Goal: Transaction & Acquisition: Purchase product/service

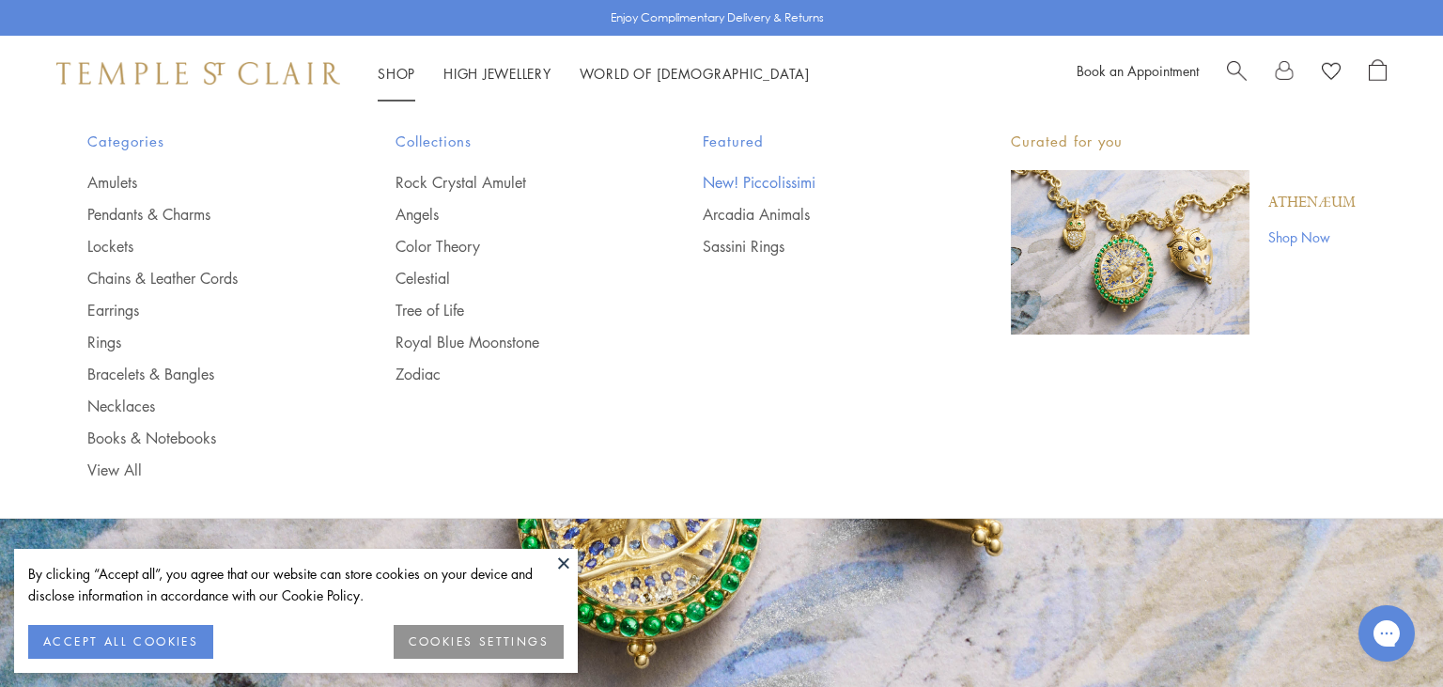
click at [738, 181] on link "New! Piccolissimi" at bounding box center [819, 182] width 233 height 21
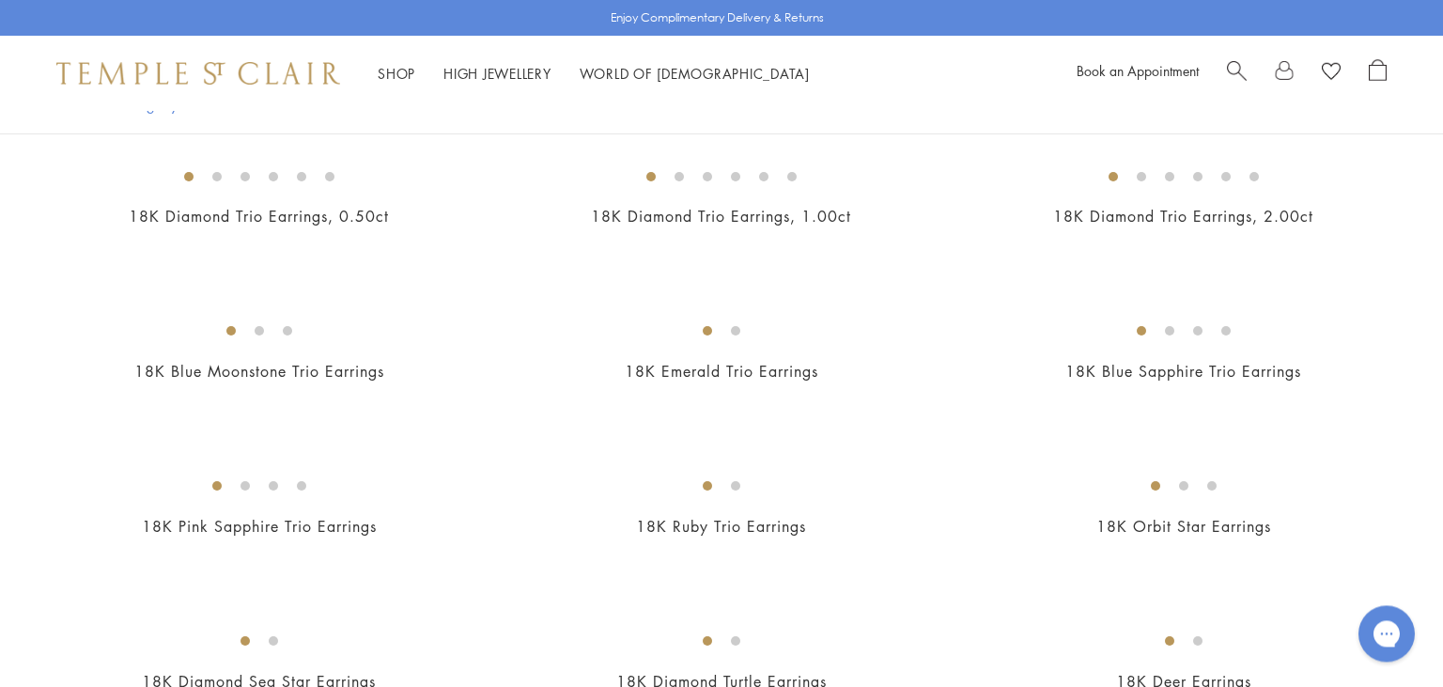
scroll to position [880, 0]
click at [0, 0] on img at bounding box center [0, 0] width 0 height 0
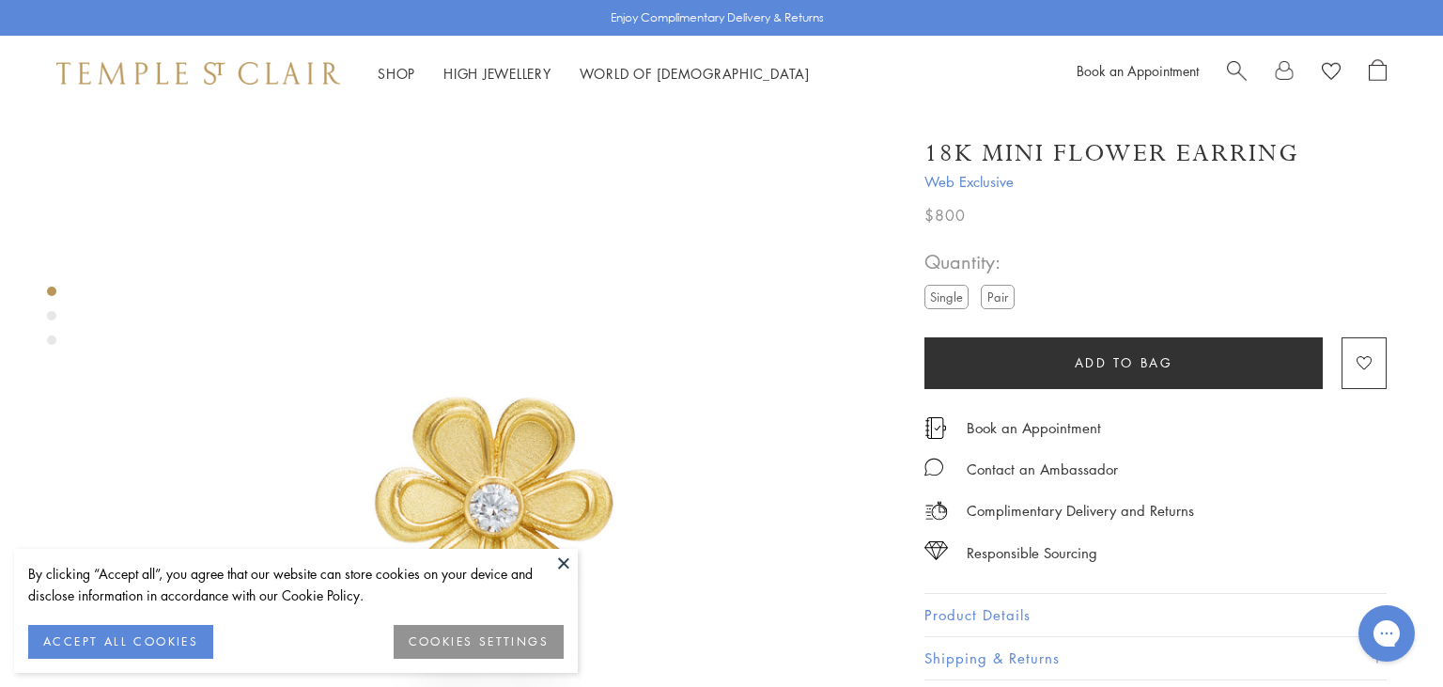
click at [563, 561] on button at bounding box center [564, 563] width 28 height 28
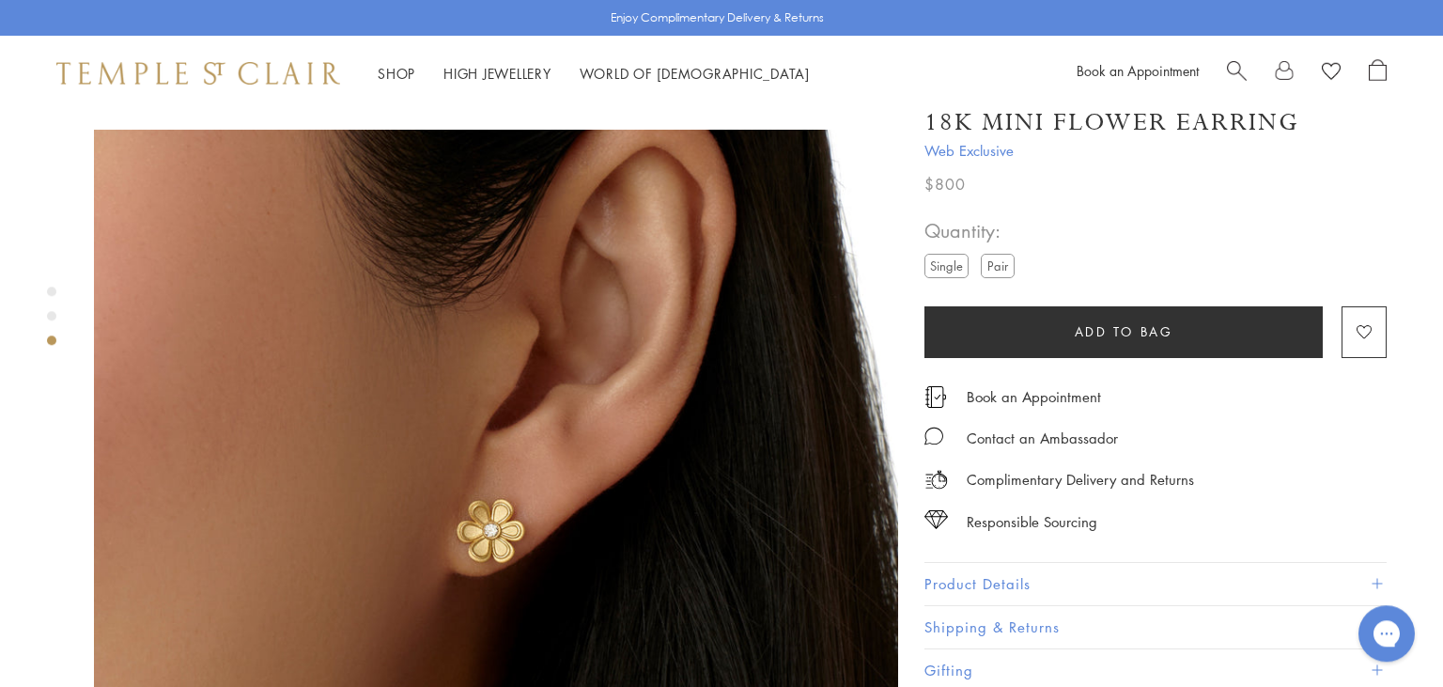
scroll to position [1732, 0]
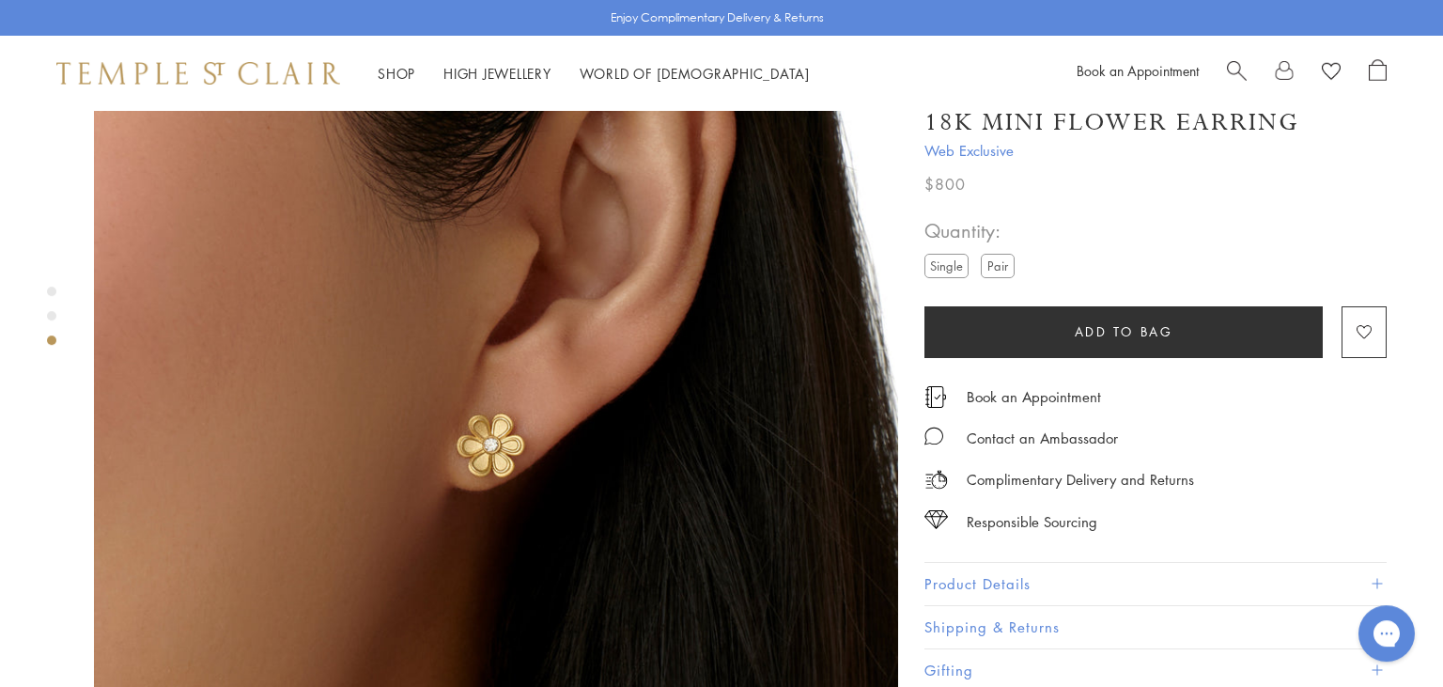
click at [1080, 574] on button "Product Details" at bounding box center [1156, 584] width 462 height 42
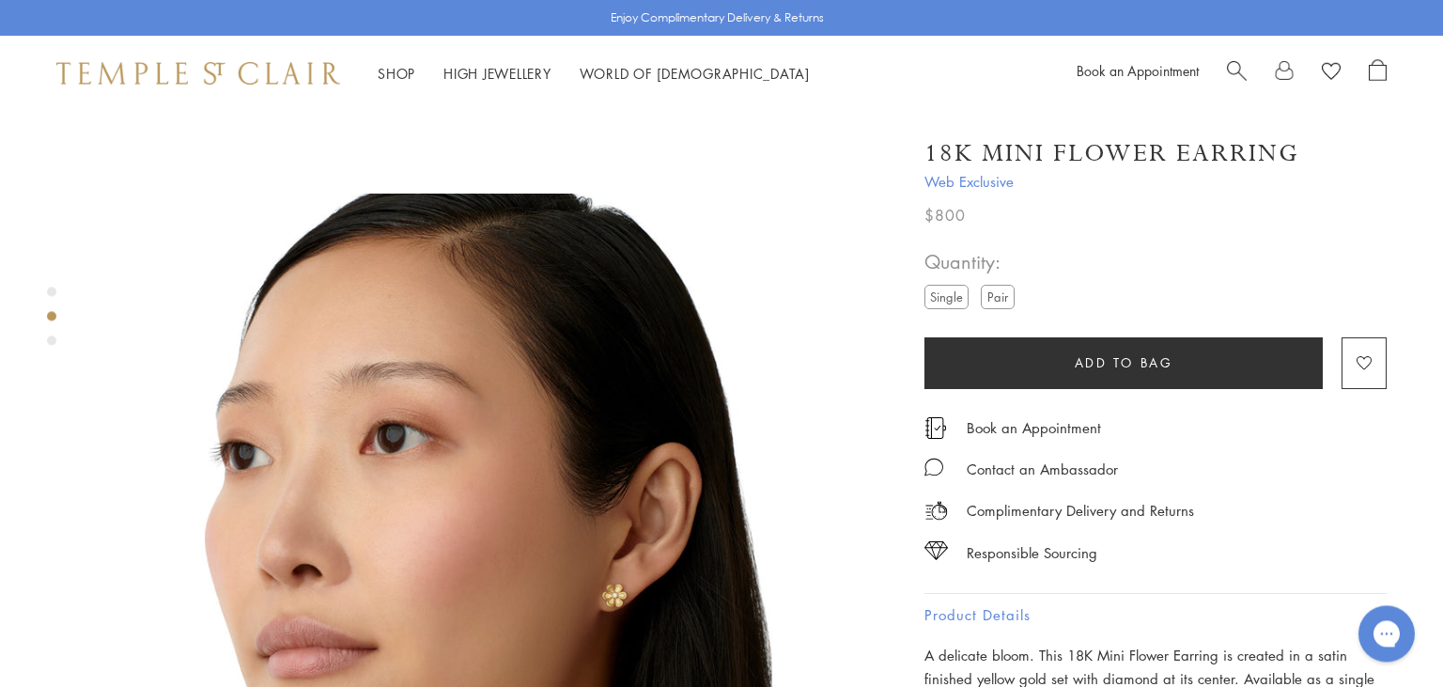
scroll to position [747, 0]
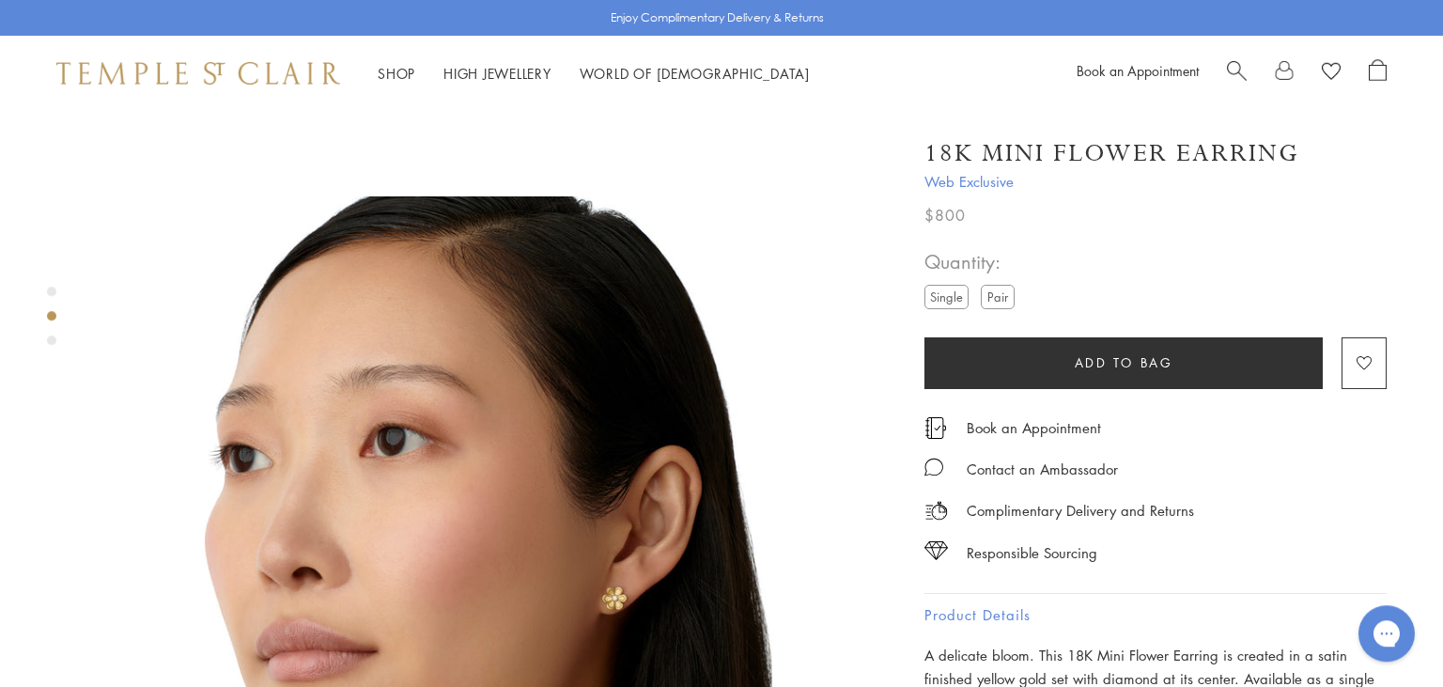
click at [1000, 297] on label "Pair" at bounding box center [998, 296] width 34 height 23
click at [179, 73] on img at bounding box center [198, 73] width 284 height 23
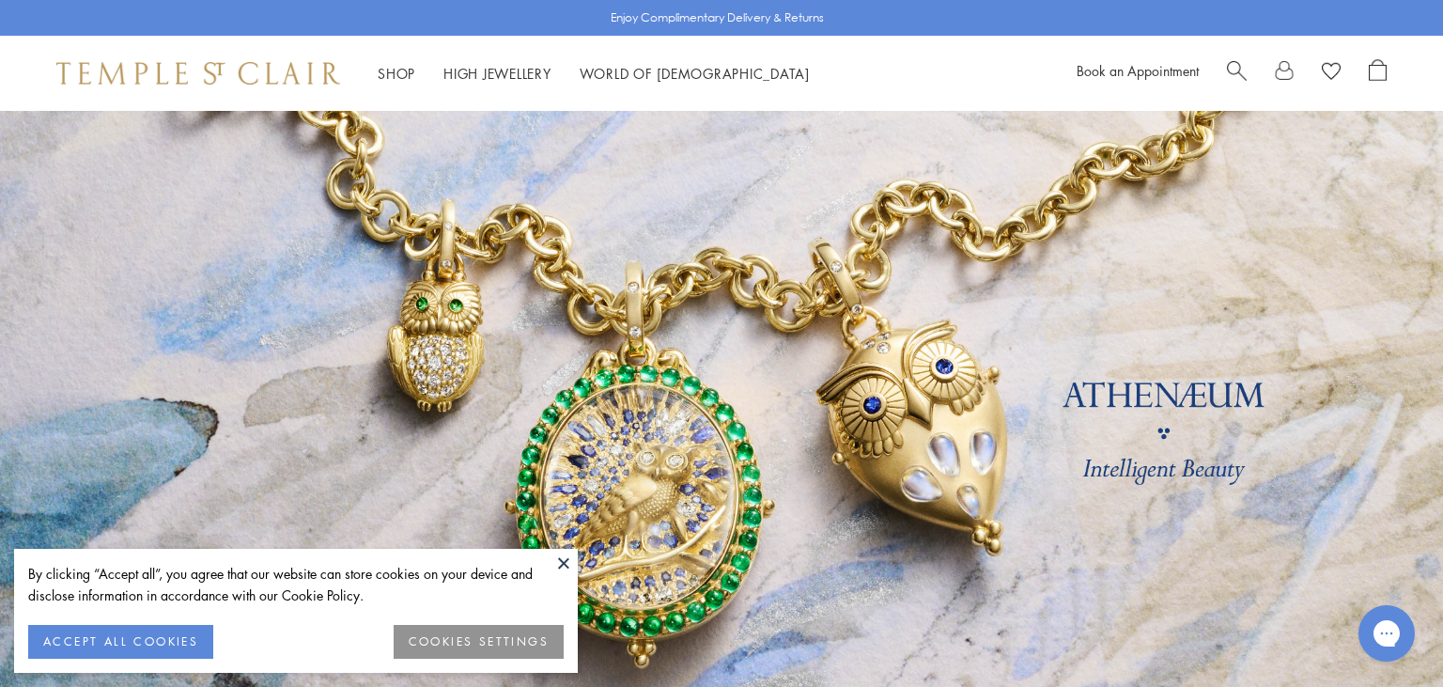
click at [564, 561] on button at bounding box center [564, 563] width 28 height 28
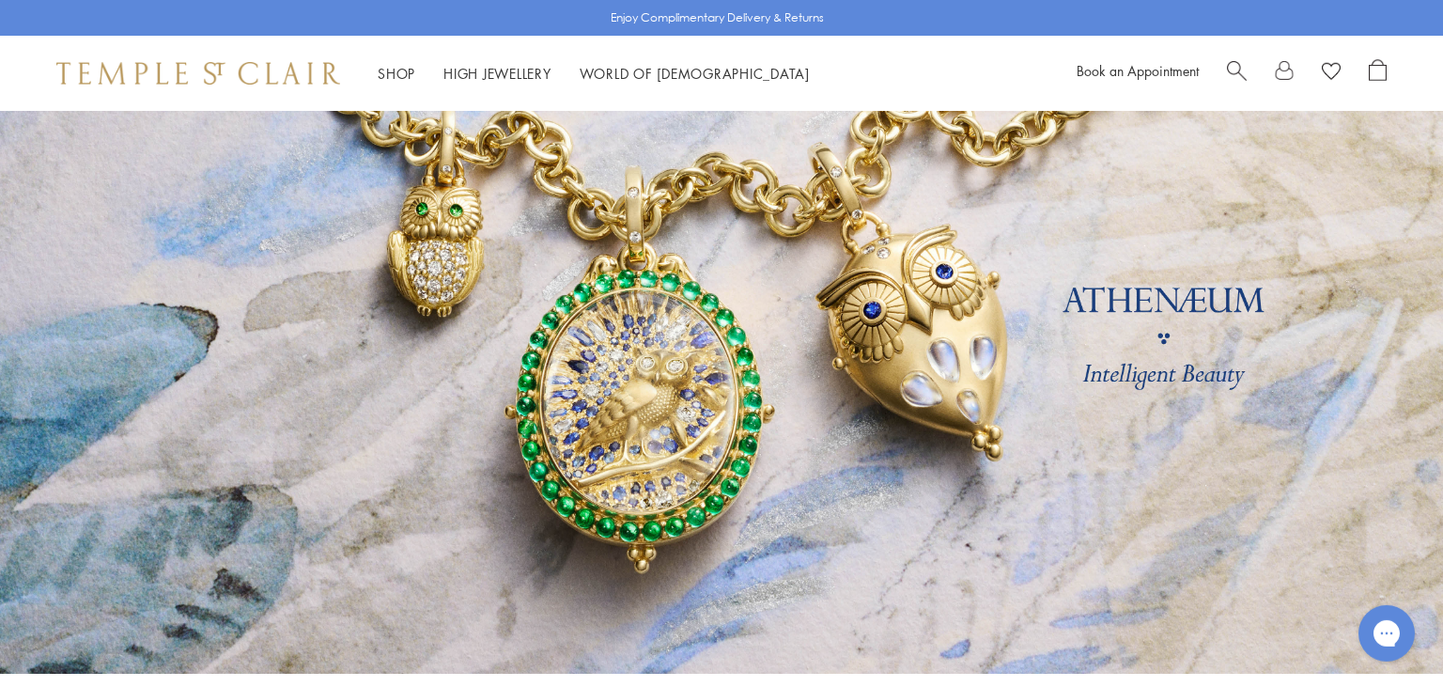
scroll to position [68, 0]
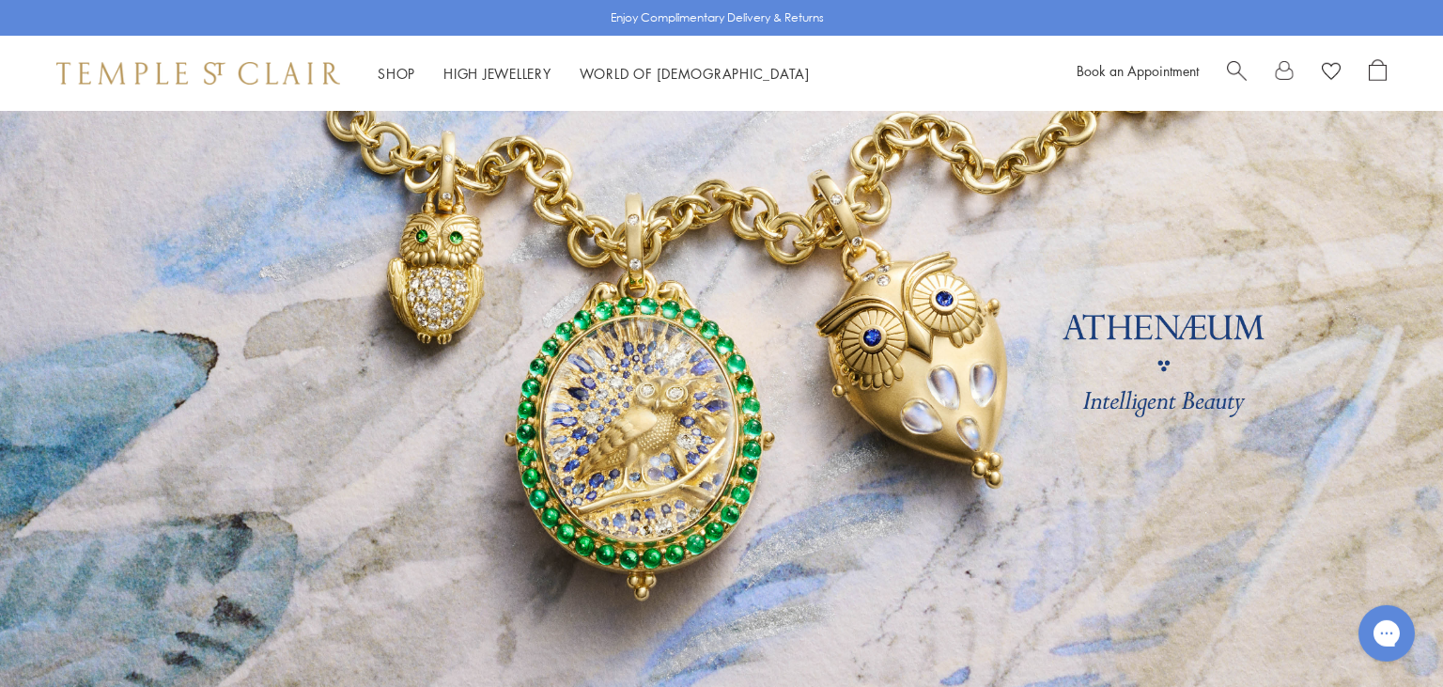
click at [949, 401] on link at bounding box center [721, 372] width 1443 height 658
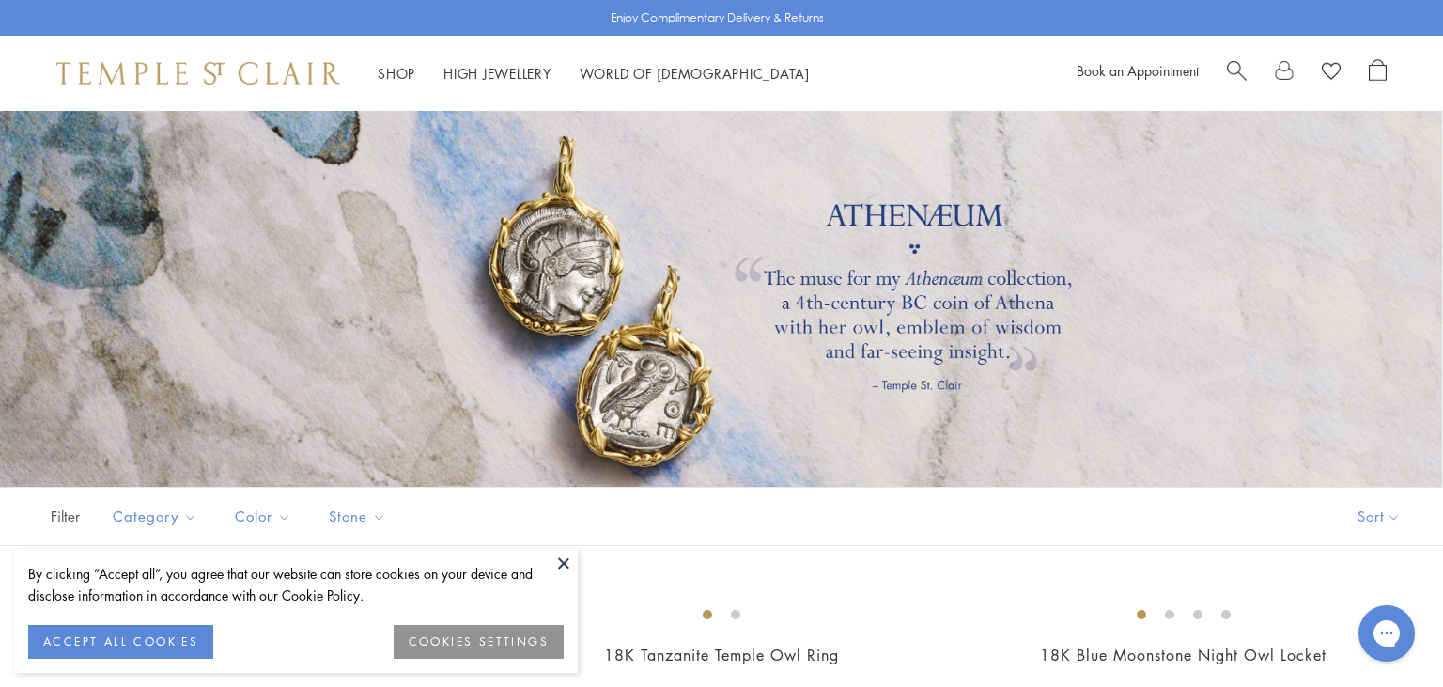
click at [567, 562] on button at bounding box center [564, 563] width 28 height 28
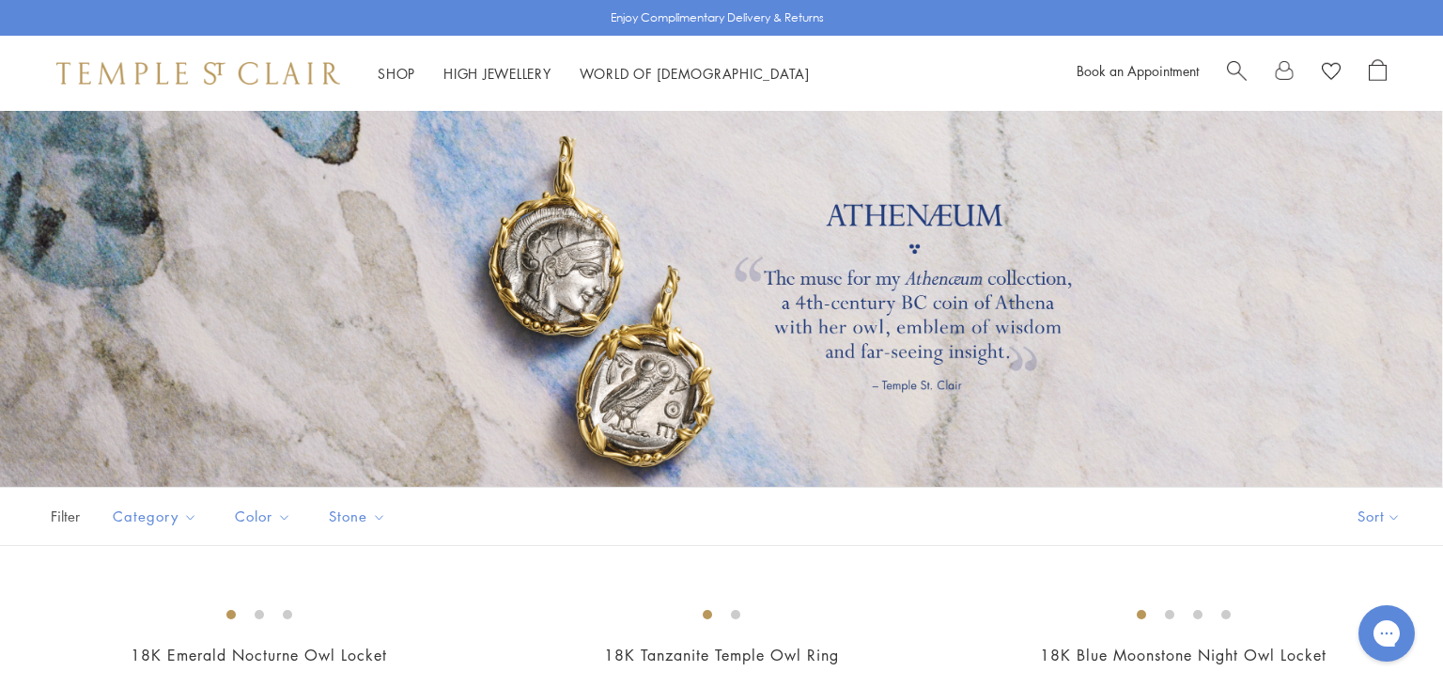
click at [1248, 61] on div at bounding box center [1307, 73] width 160 height 28
click at [1237, 66] on span "Search" at bounding box center [1237, 69] width 20 height 20
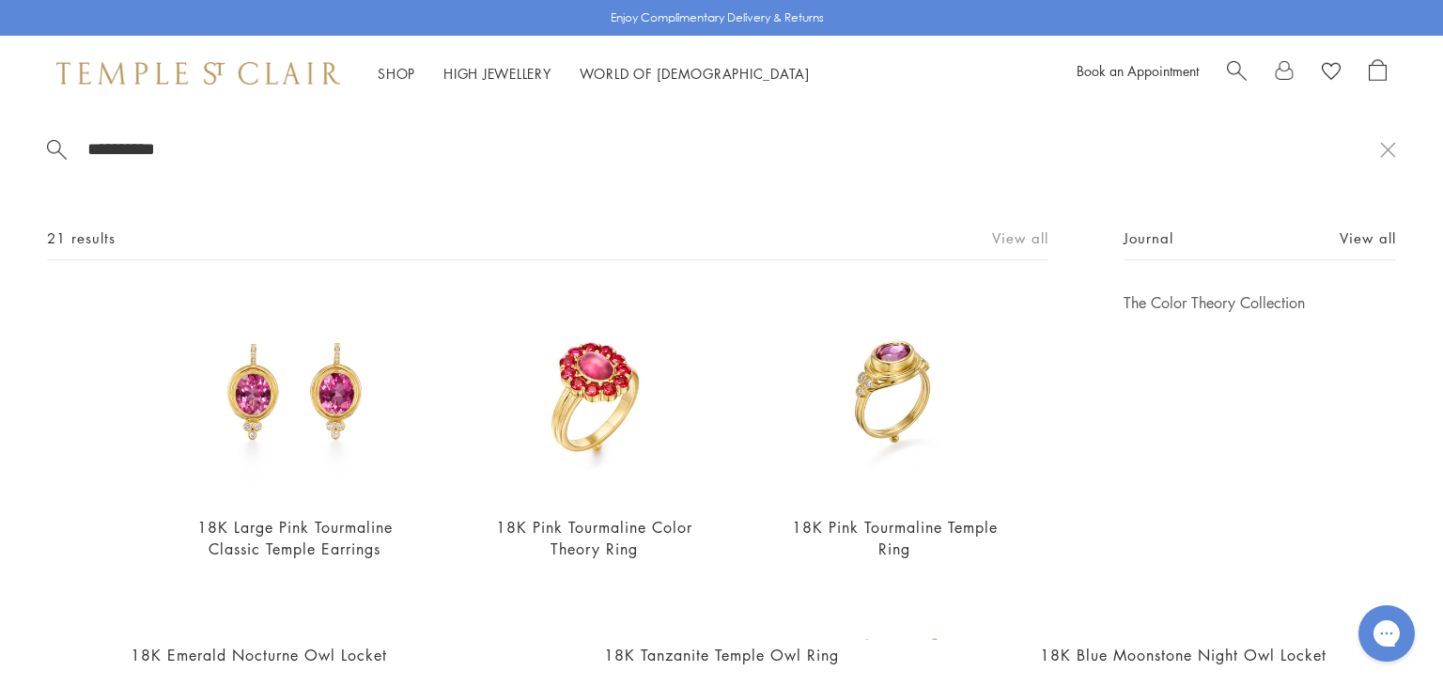
type input "**********"
click at [1018, 236] on link "View all" at bounding box center [1020, 237] width 56 height 21
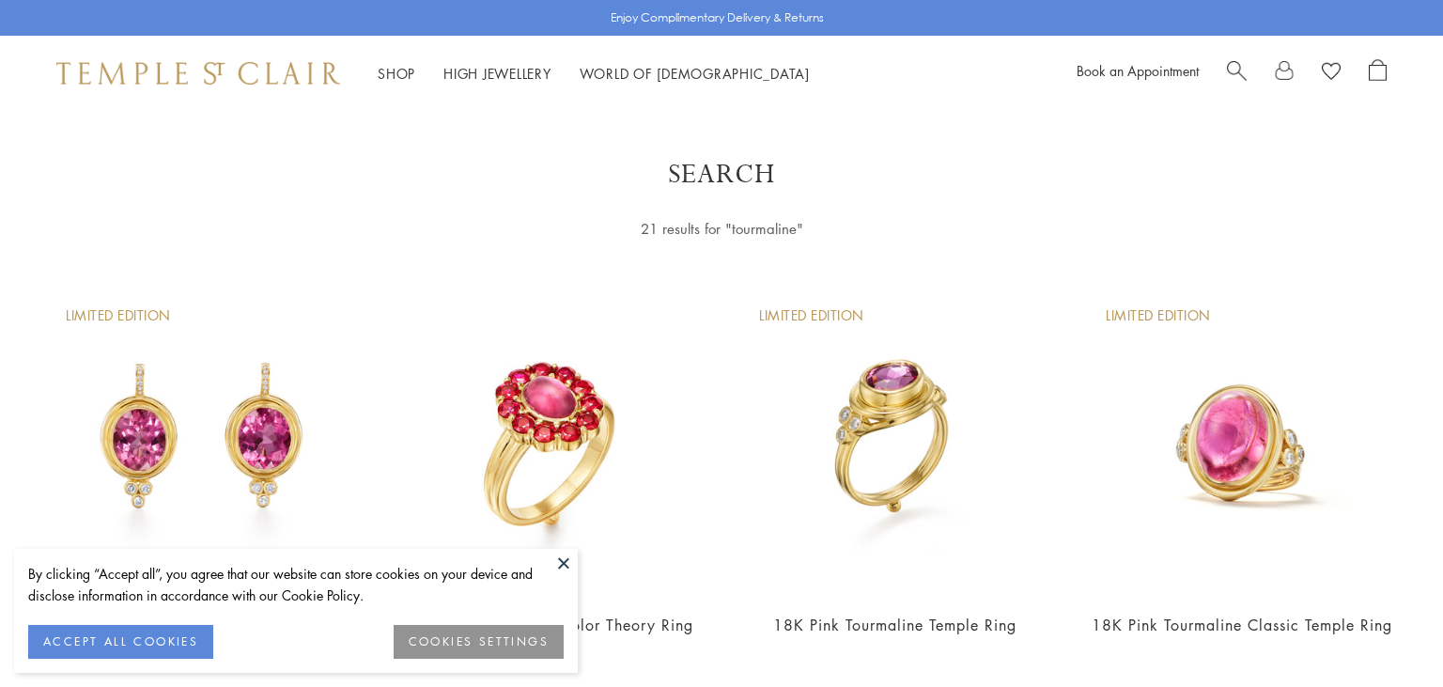
click at [564, 567] on button at bounding box center [564, 563] width 28 height 28
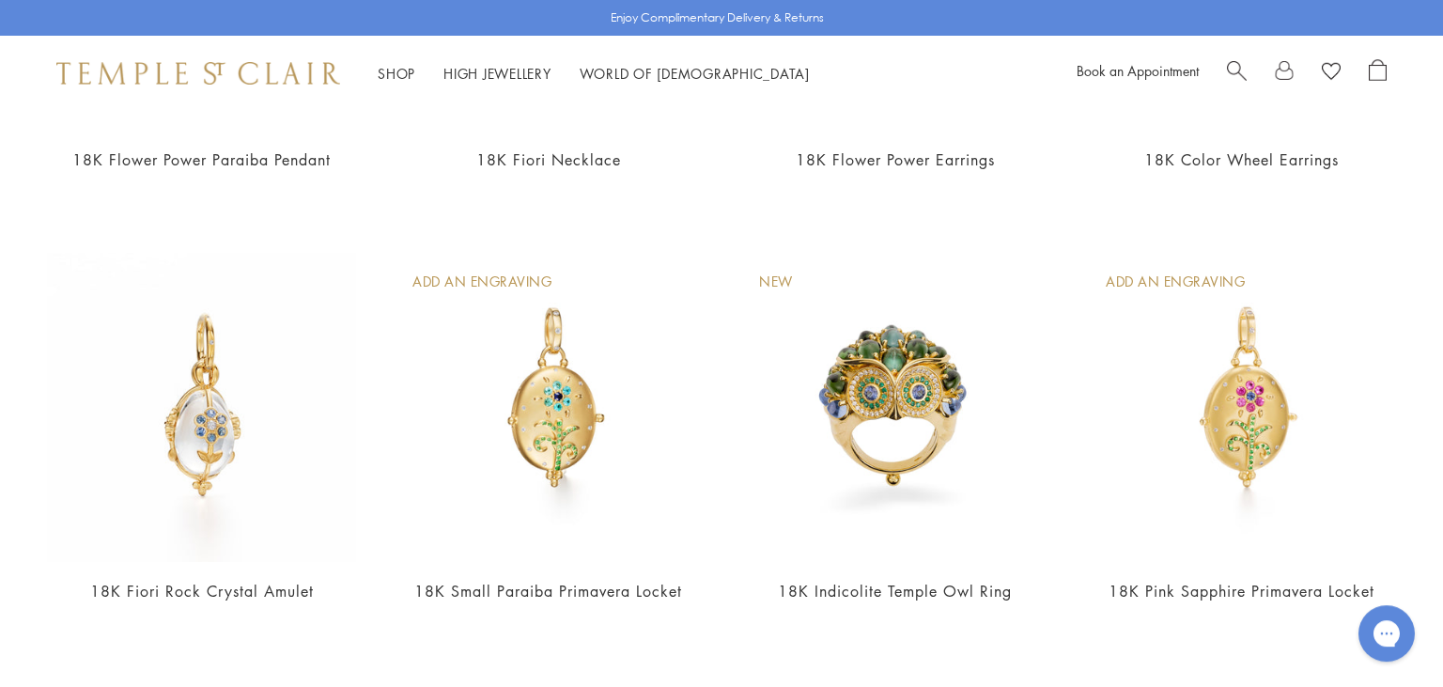
scroll to position [1330, 0]
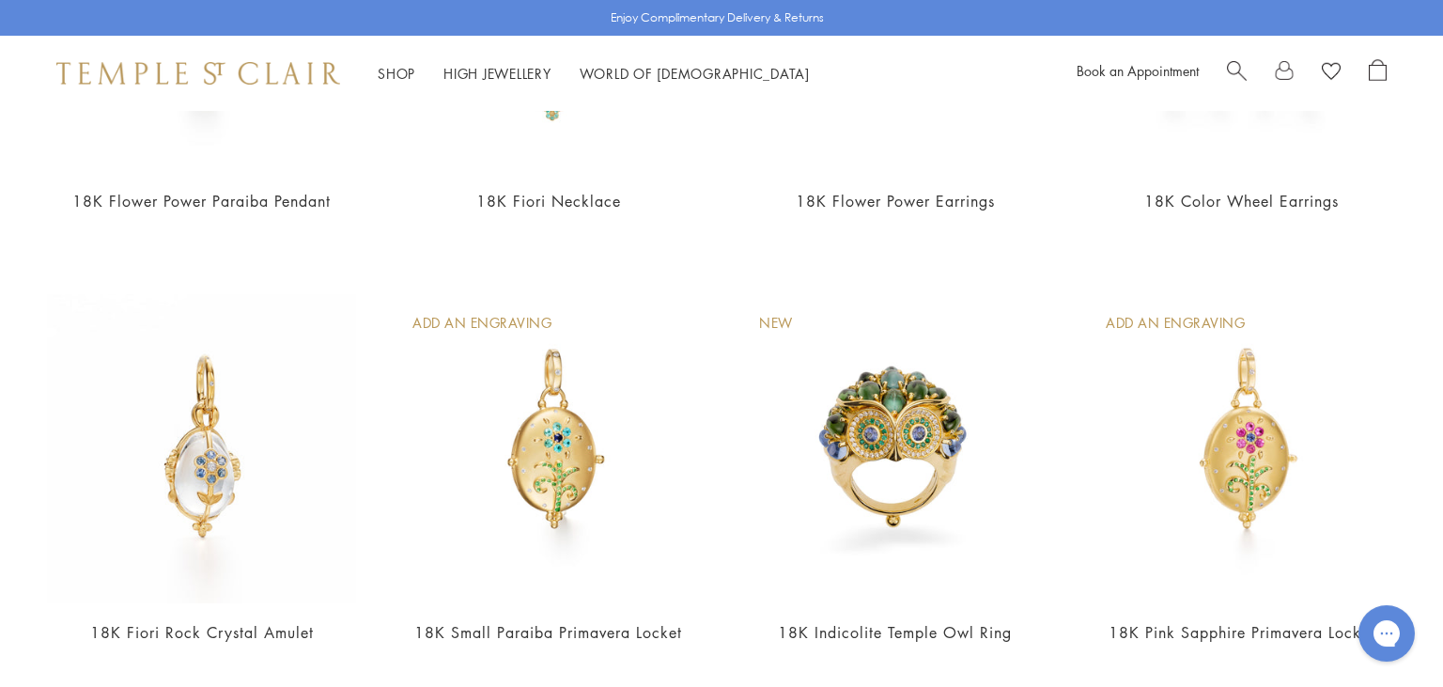
click at [1242, 71] on span "Search" at bounding box center [1237, 69] width 20 height 20
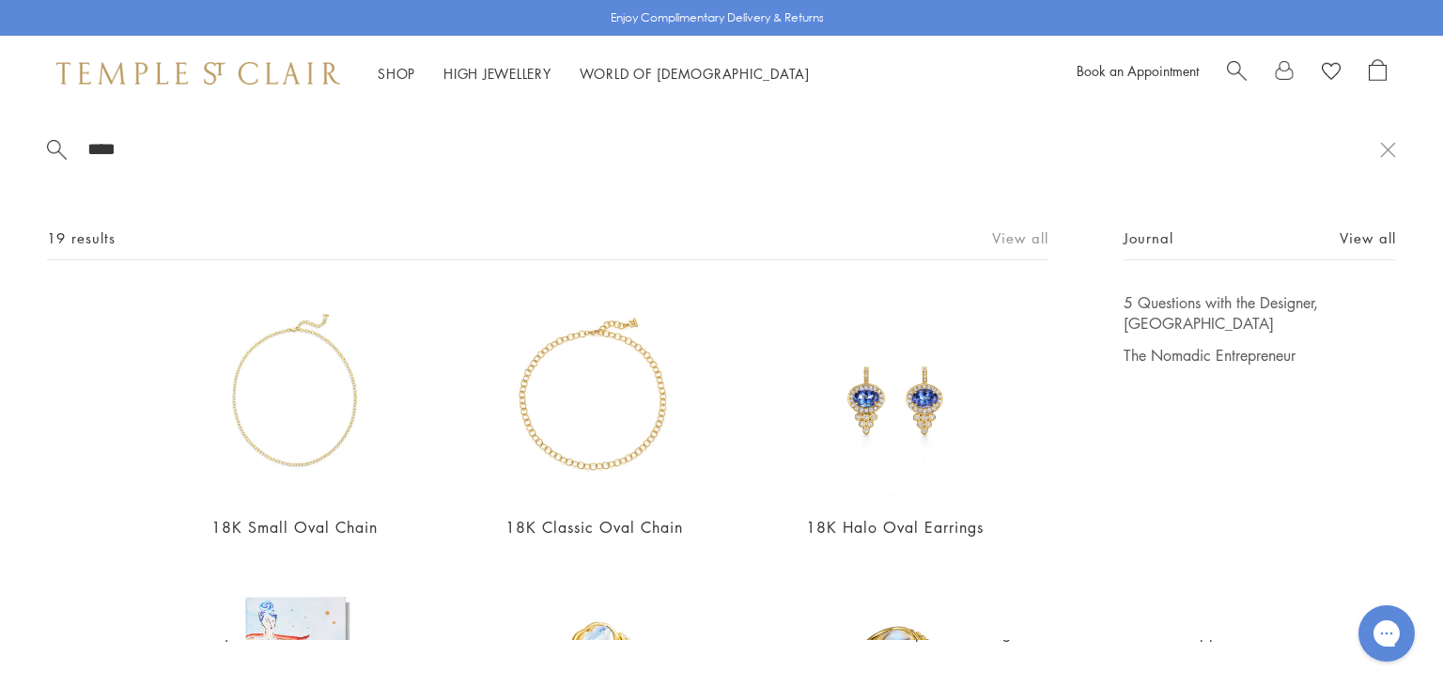
type input "****"
click at [1024, 234] on link "View all" at bounding box center [1020, 237] width 56 height 21
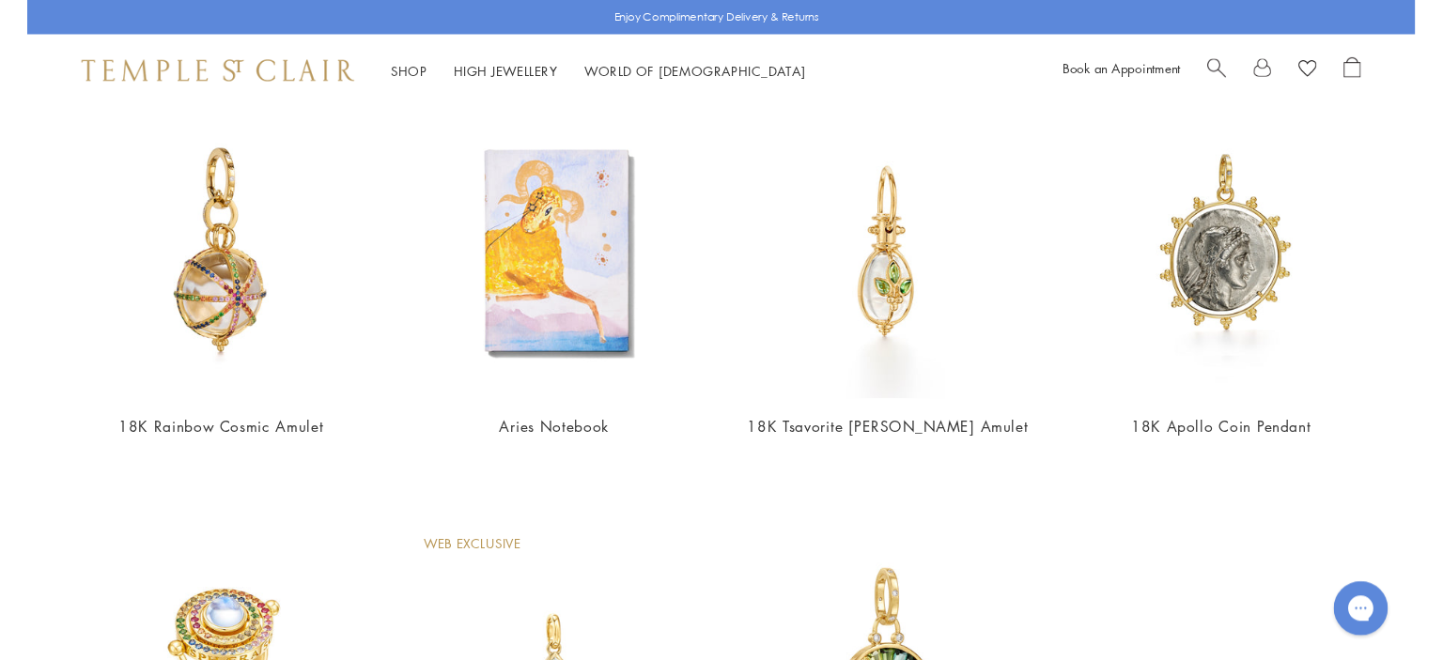
scroll to position [1486, 0]
